Goal: Use online tool/utility: Use online tool/utility

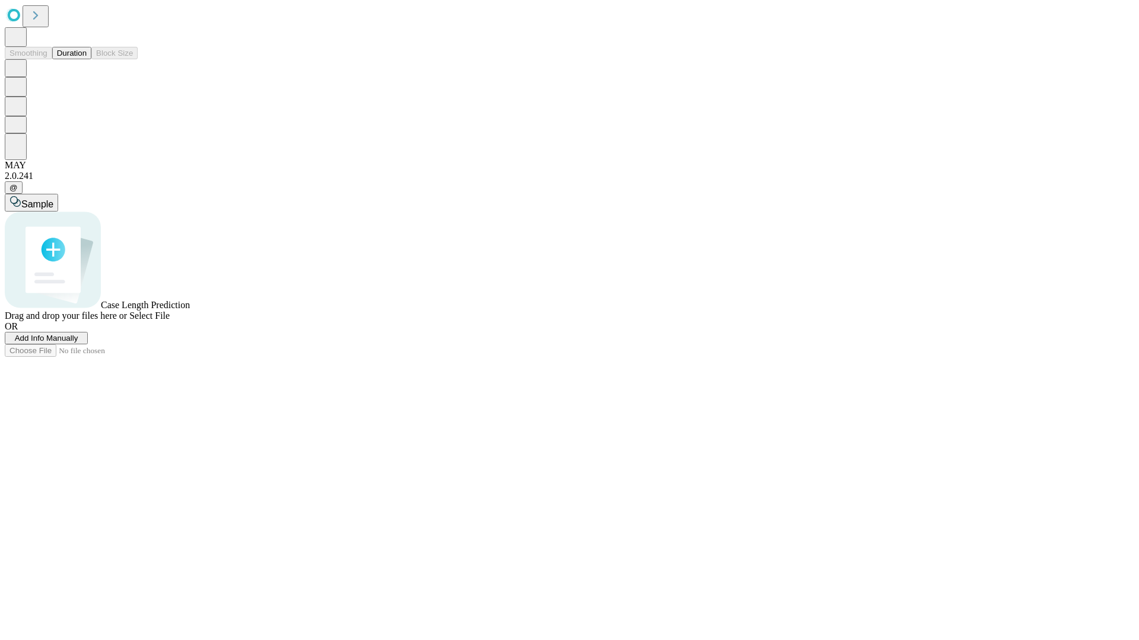
click at [87, 59] on button "Duration" at bounding box center [71, 53] width 39 height 12
click at [53, 199] on span "Sample" at bounding box center [37, 204] width 32 height 10
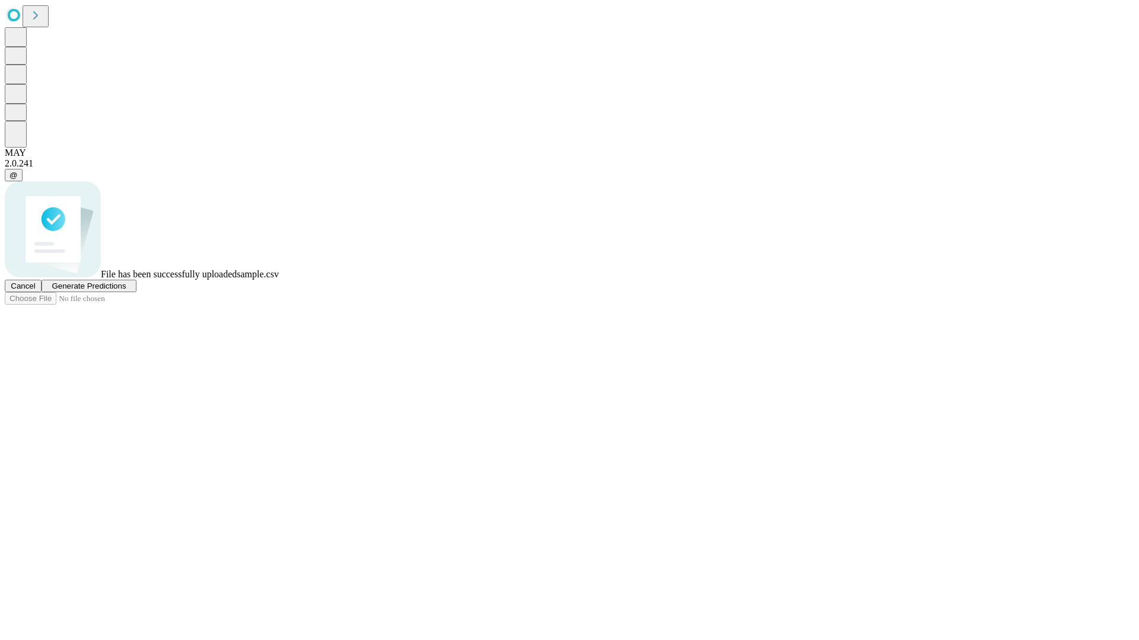
click at [126, 291] on span "Generate Predictions" at bounding box center [89, 286] width 74 height 9
